Goal: Information Seeking & Learning: Learn about a topic

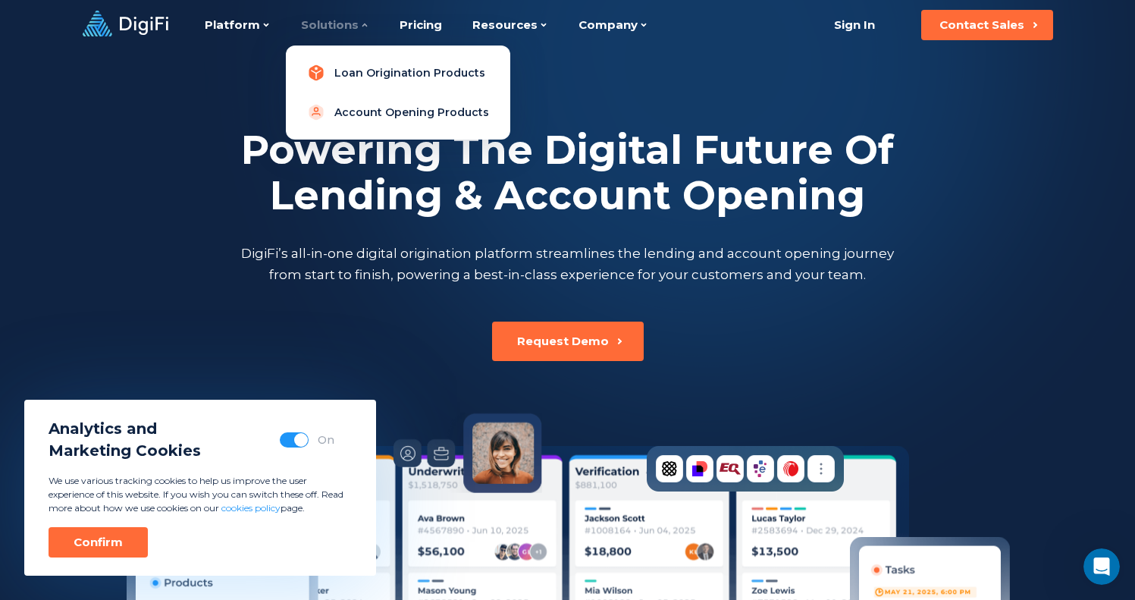
click at [381, 72] on link "Loan Origination Products" at bounding box center [398, 73] width 200 height 30
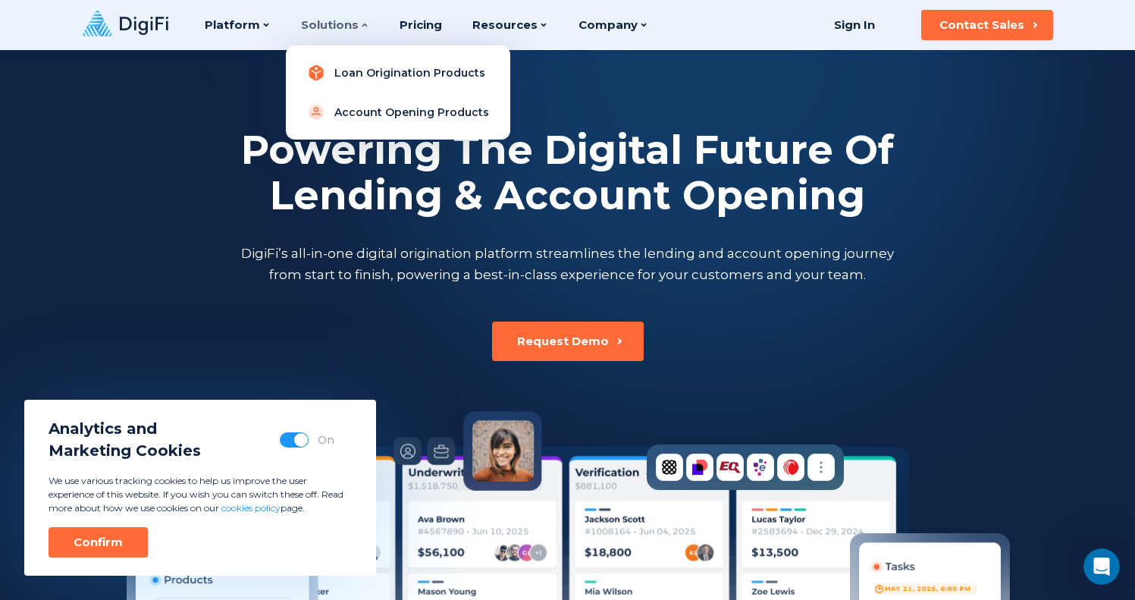
scroll to position [52, 0]
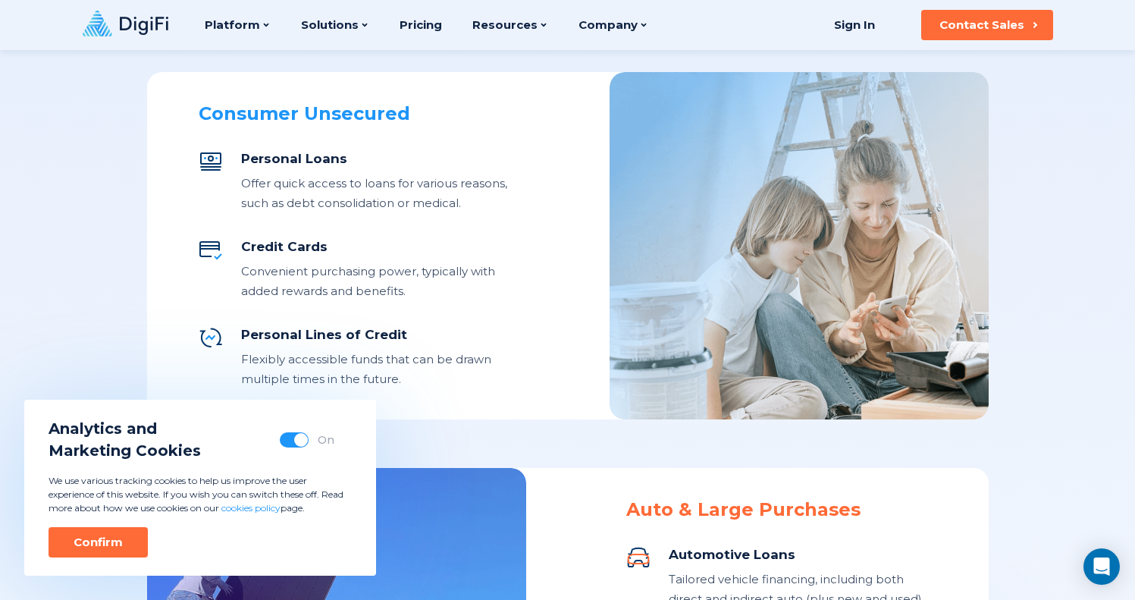
scroll to position [613, 0]
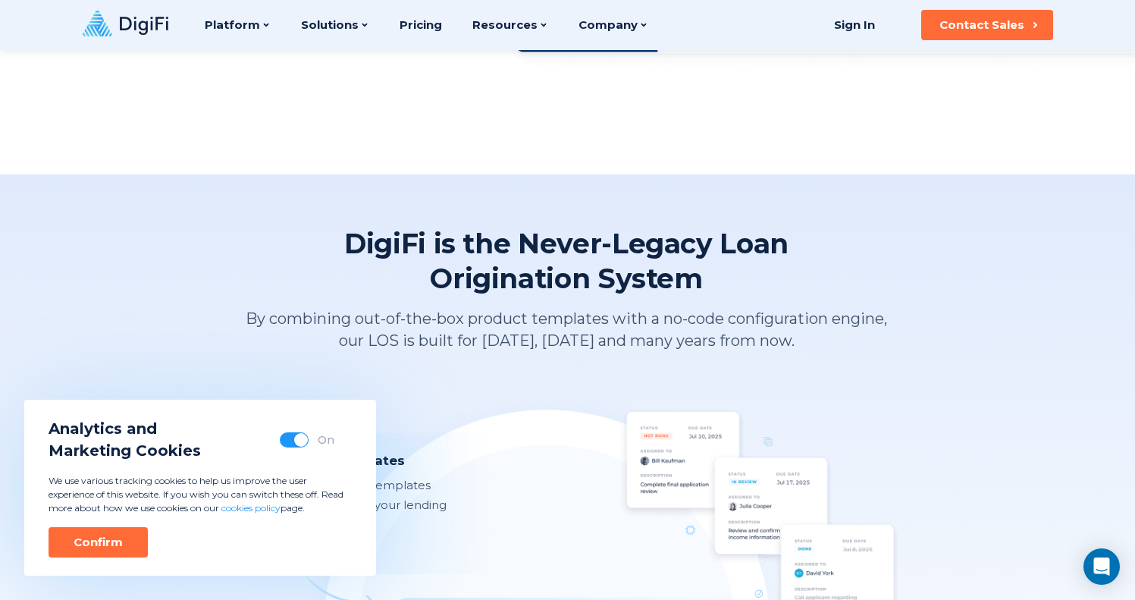
scroll to position [1209, 0]
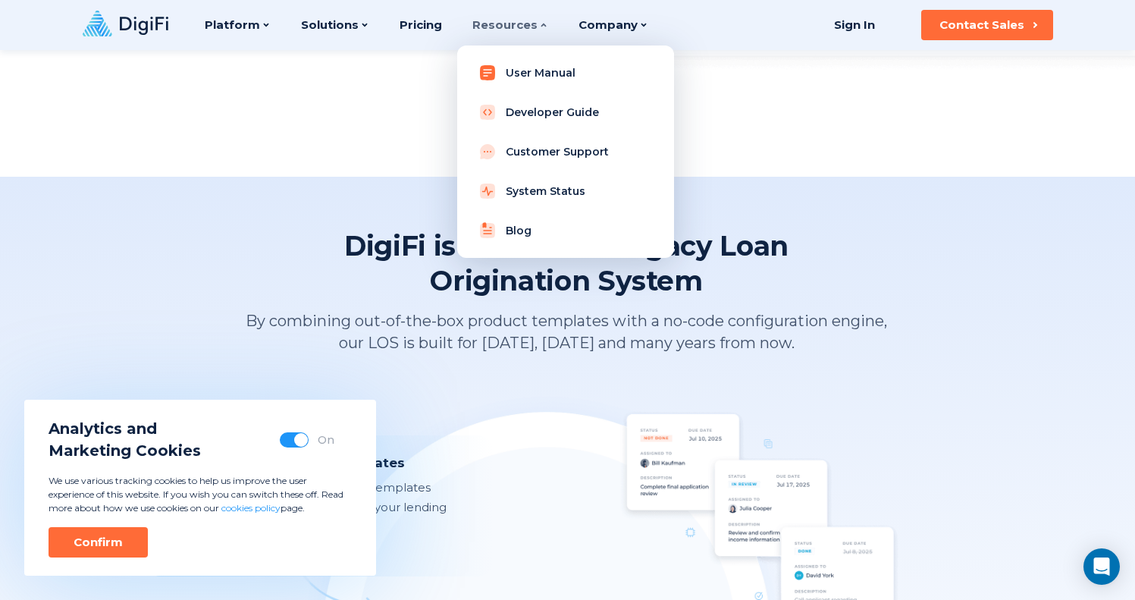
click at [543, 74] on link "User Manual" at bounding box center [565, 73] width 193 height 30
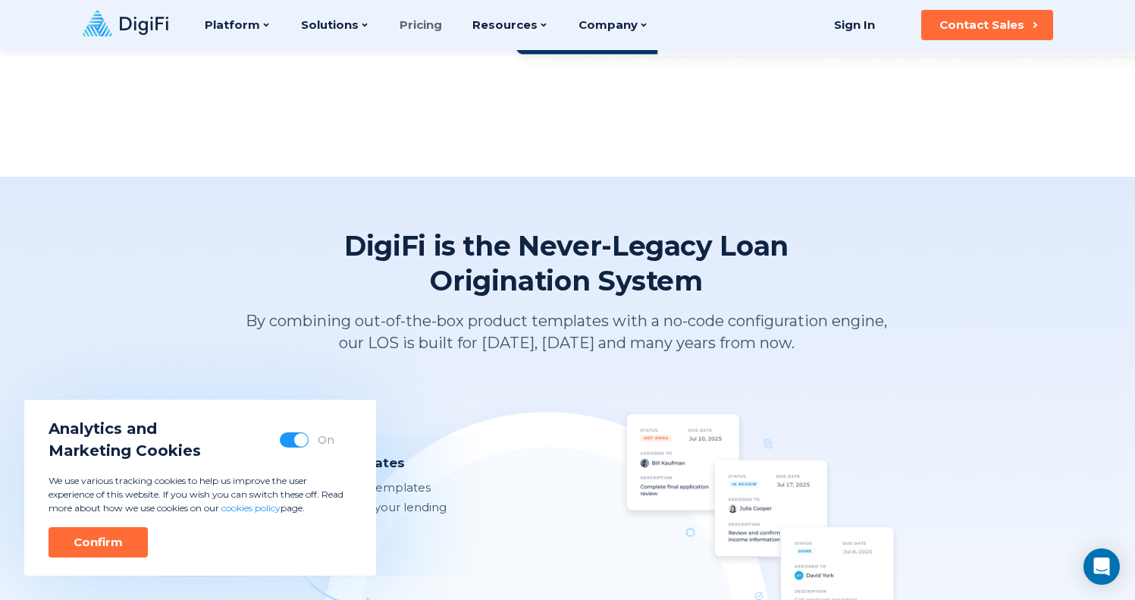
click at [414, 24] on link "Pricing" at bounding box center [421, 25] width 42 height 50
